Goal: Check status: Check status

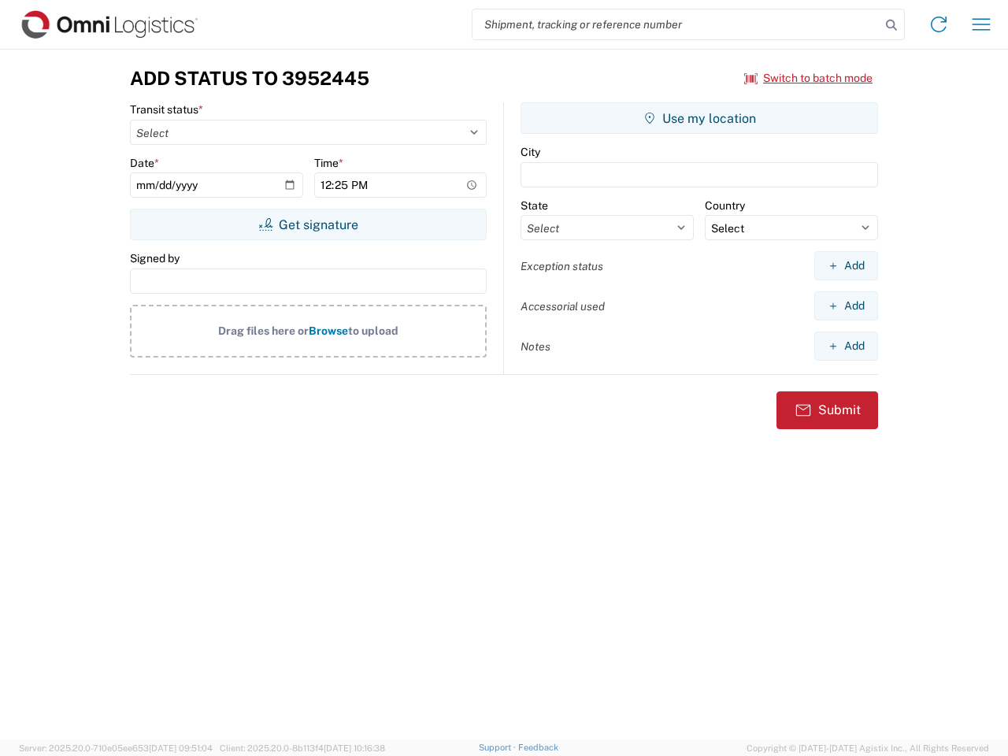
click at [677, 24] on input "search" at bounding box center [677, 24] width 408 height 30
click at [892, 25] on icon at bounding box center [892, 25] width 22 height 22
click at [939, 24] on icon at bounding box center [938, 24] width 25 height 25
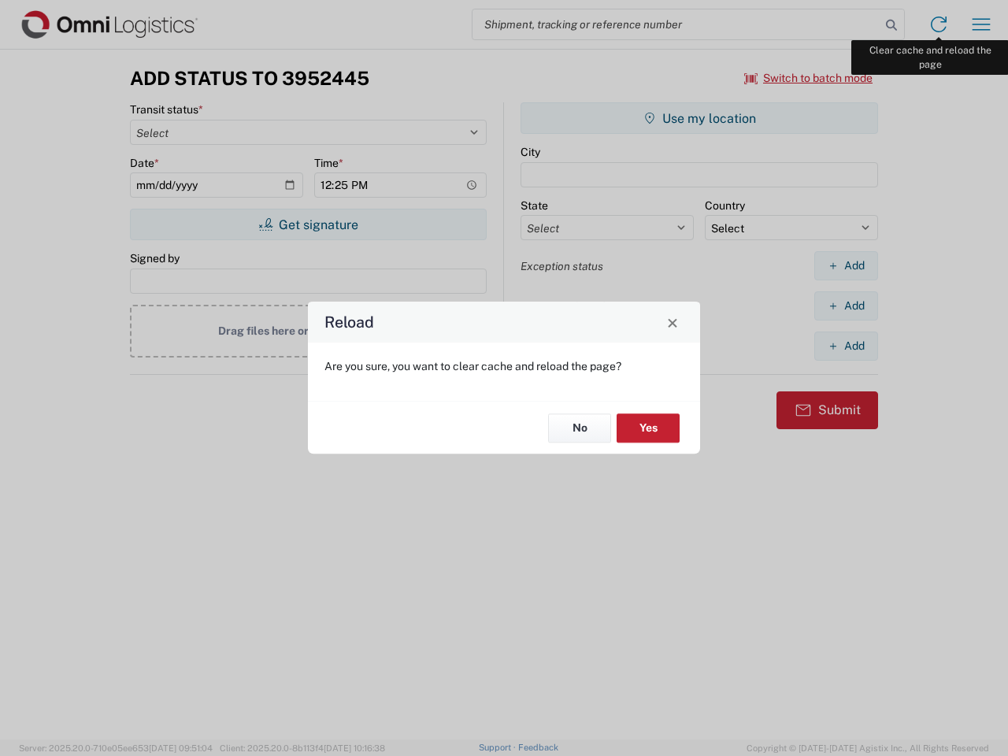
click at [981, 24] on div "Reload Are you sure, you want to clear cache and reload the page? No Yes" at bounding box center [504, 378] width 1008 height 756
click at [809, 78] on div "Reload Are you sure, you want to clear cache and reload the page? No Yes" at bounding box center [504, 378] width 1008 height 756
click at [308, 224] on div "Reload Are you sure, you want to clear cache and reload the page? No Yes" at bounding box center [504, 378] width 1008 height 756
click at [699, 118] on div "Reload Are you sure, you want to clear cache and reload the page? No Yes" at bounding box center [504, 378] width 1008 height 756
click at [846, 265] on div "Reload Are you sure, you want to clear cache and reload the page? No Yes" at bounding box center [504, 378] width 1008 height 756
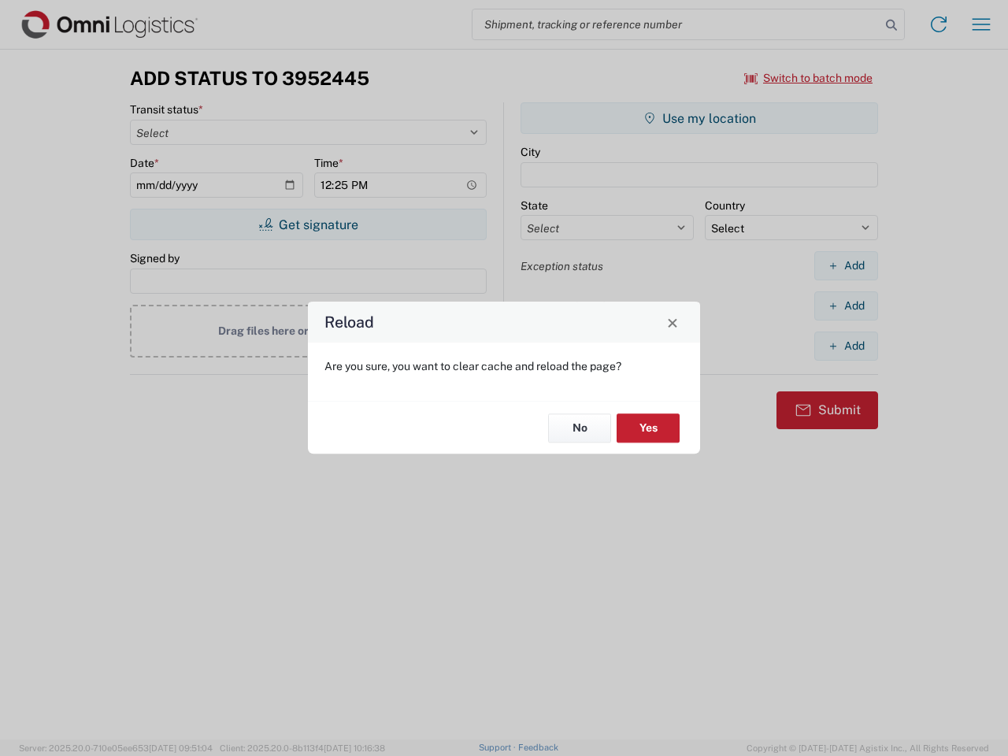
click at [846, 306] on div "Reload Are you sure, you want to clear cache and reload the page? No Yes" at bounding box center [504, 378] width 1008 height 756
click at [846, 346] on div "Reload Are you sure, you want to clear cache and reload the page? No Yes" at bounding box center [504, 378] width 1008 height 756
